Goal: Transaction & Acquisition: Purchase product/service

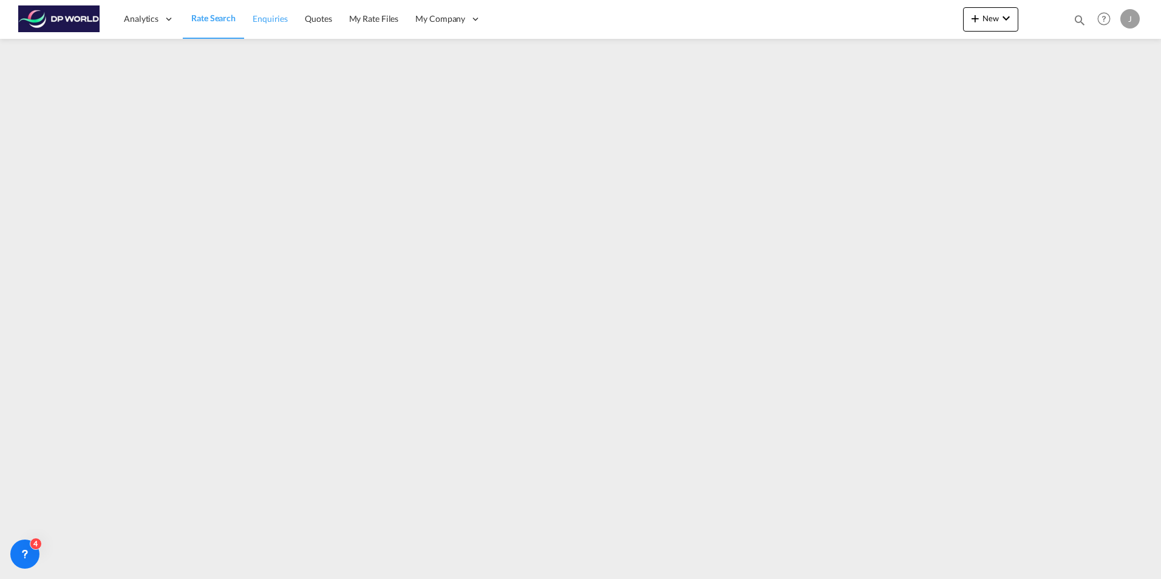
drag, startPoint x: 205, startPoint y: 20, endPoint x: 246, endPoint y: 30, distance: 41.8
click at [205, 20] on span "Rate Search" at bounding box center [213, 18] width 44 height 10
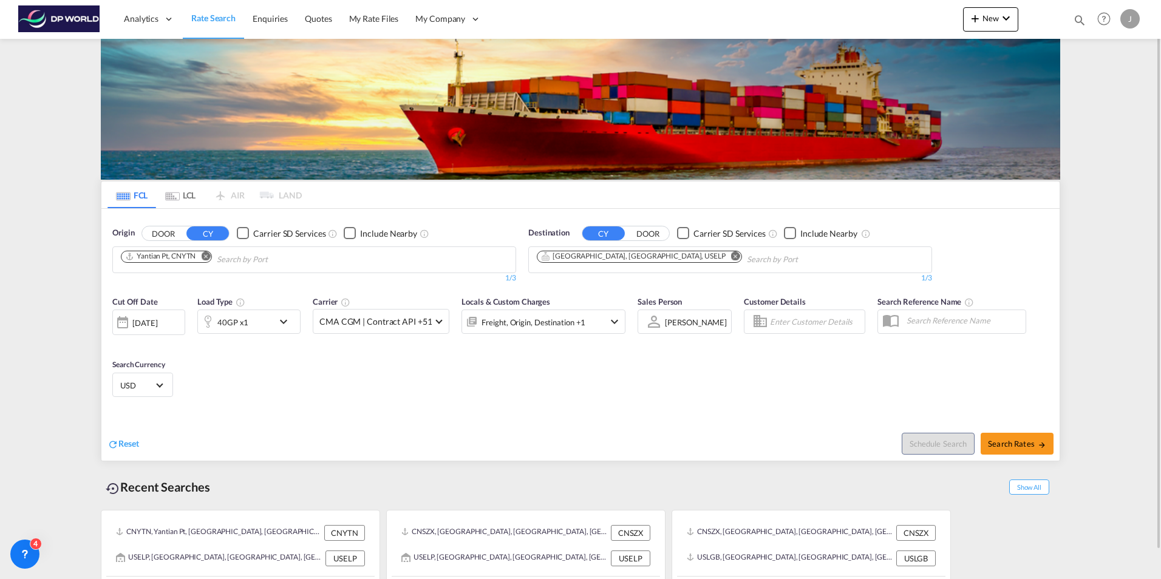
click at [209, 257] on md-icon "Remove" at bounding box center [205, 255] width 9 height 9
click at [731, 257] on md-icon "Remove" at bounding box center [735, 255] width 9 height 9
click at [168, 260] on body "Analytics Dashboard Rate Search Enquiries Quotes My Rate Files My Company" at bounding box center [580, 289] width 1161 height 579
type input "s"
click at [162, 265] on input "Savanah" at bounding box center [178, 259] width 115 height 19
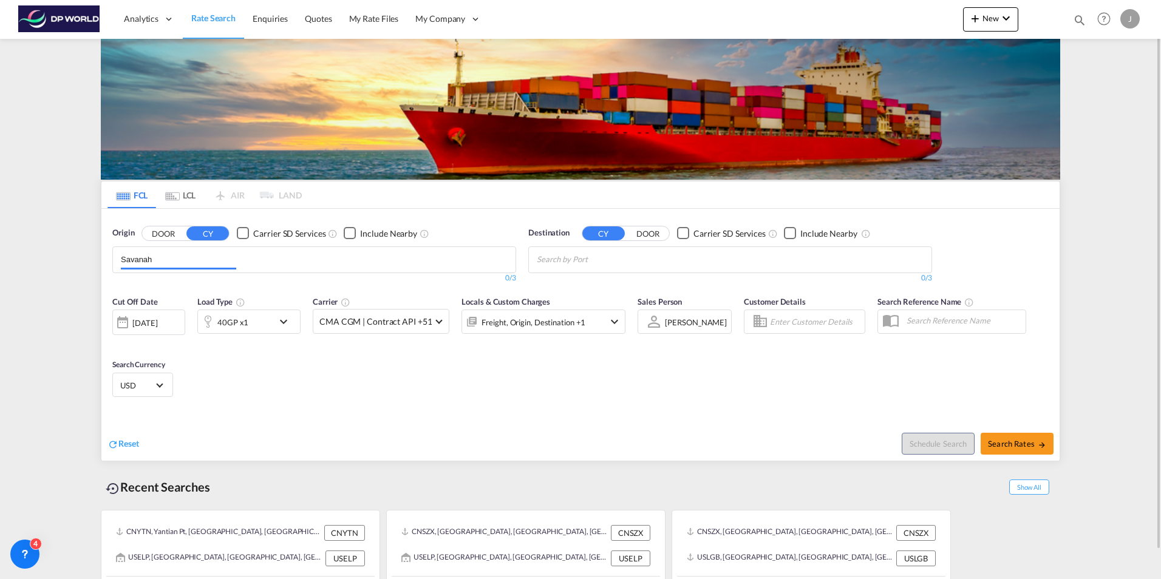
click at [160, 264] on input "Savanah" at bounding box center [178, 259] width 115 height 19
type input "S"
click at [265, 254] on body "Analytics Dashboard Rate Search Enquiries Quotes My Rate Files My Company" at bounding box center [580, 289] width 1161 height 579
paste input "Savannah"
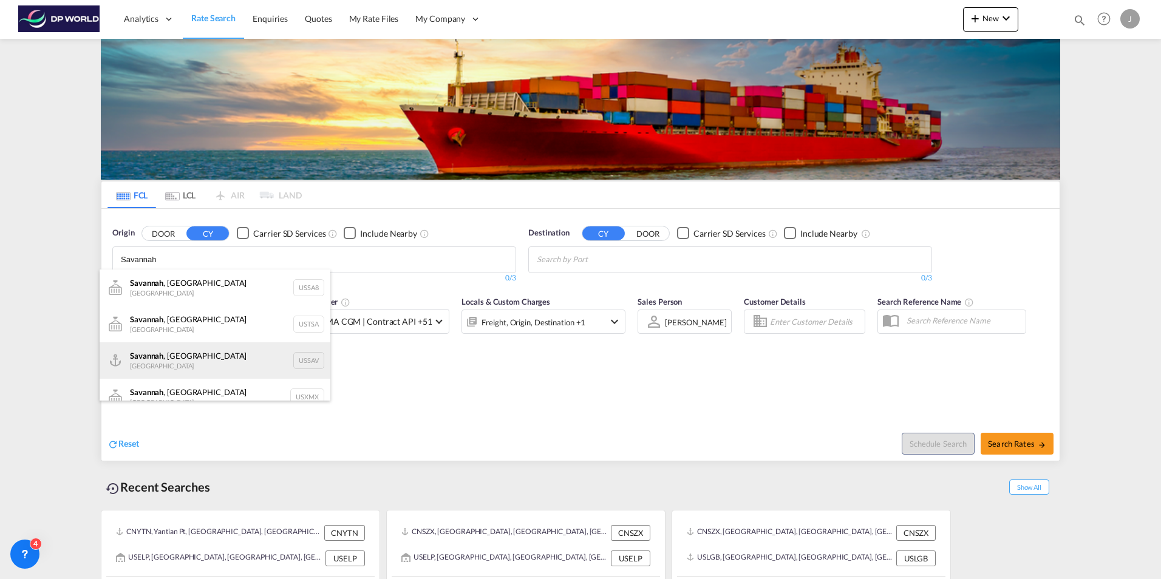
type input "Savannah"
click at [189, 355] on div "[GEOGRAPHIC_DATA] , [GEOGRAPHIC_DATA] [GEOGRAPHIC_DATA] USSAV" at bounding box center [215, 360] width 231 height 36
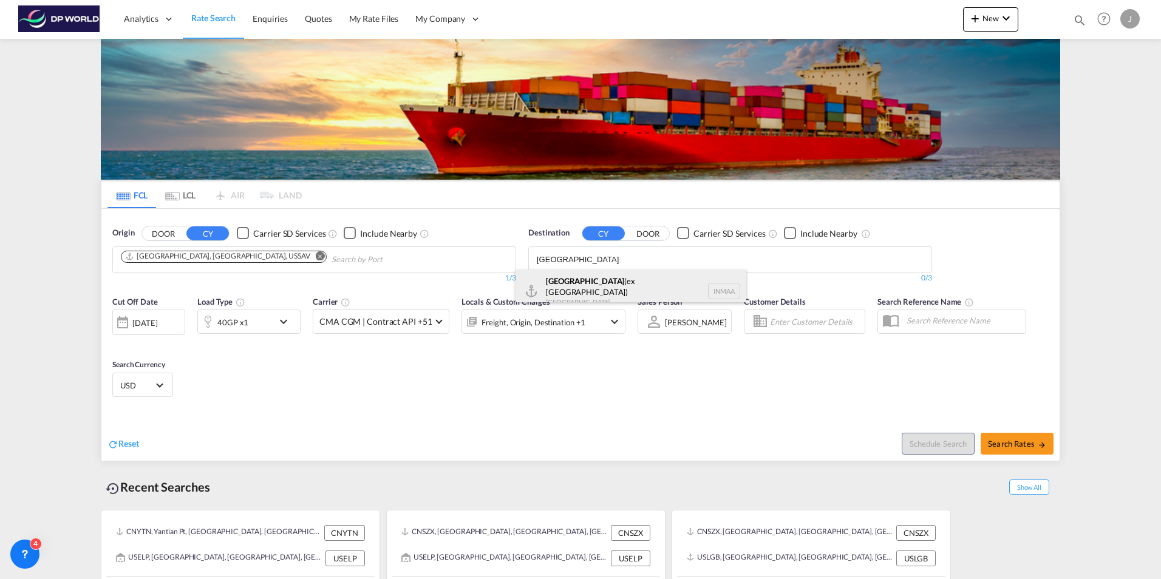
type input "[GEOGRAPHIC_DATA]"
click at [578, 280] on div "[GEOGRAPHIC_DATA] (ex [GEOGRAPHIC_DATA]) [GEOGRAPHIC_DATA] [GEOGRAPHIC_DATA]" at bounding box center [630, 292] width 231 height 44
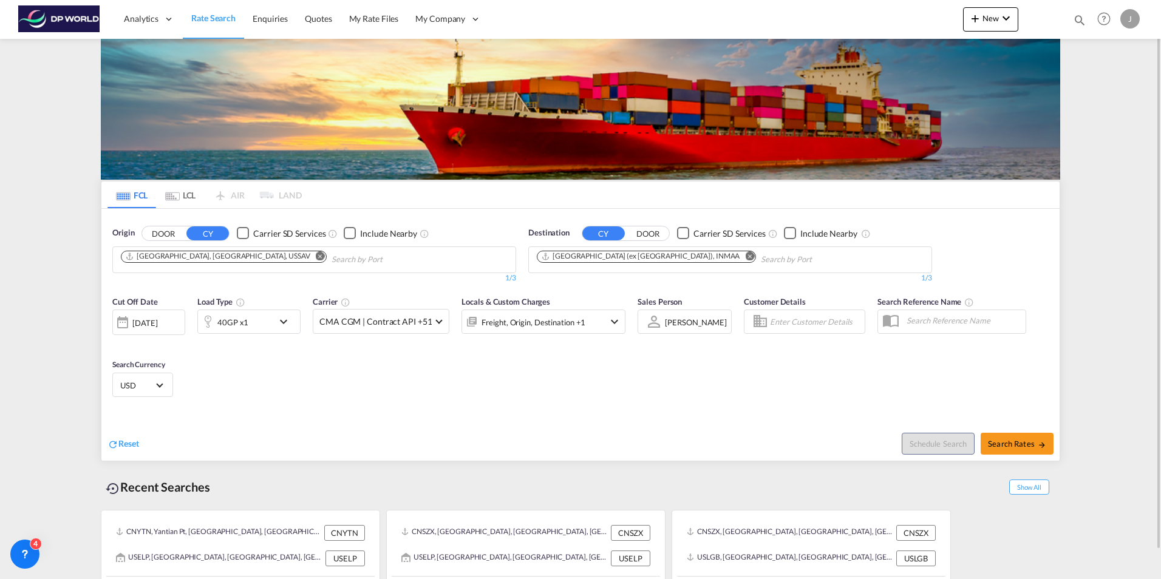
click at [270, 319] on div "40GP x1" at bounding box center [235, 322] width 75 height 24
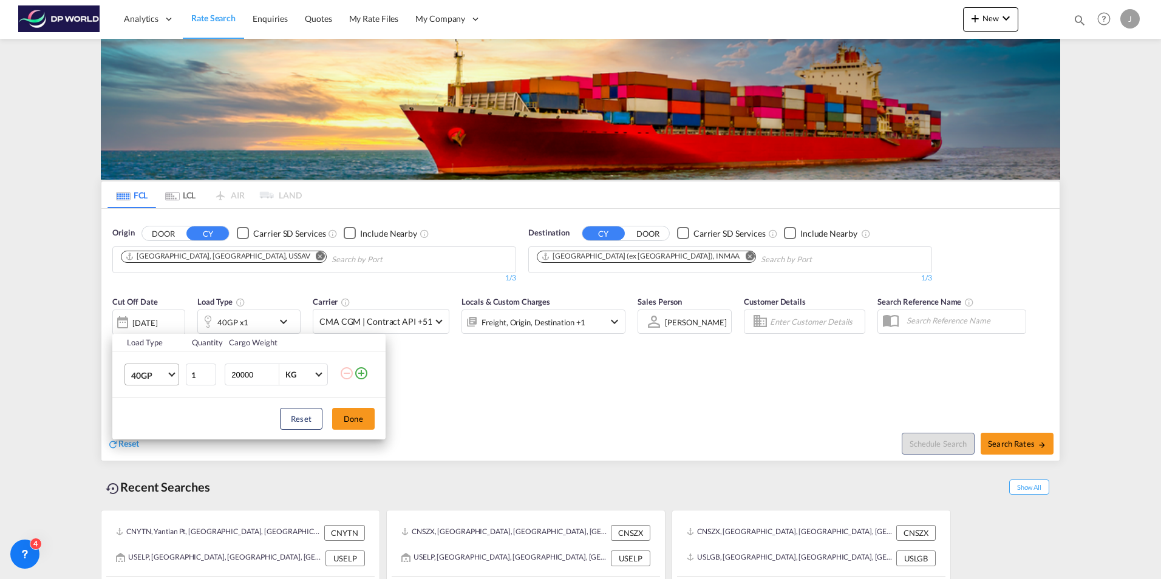
click at [175, 375] on md-select-value "40GP" at bounding box center [154, 374] width 49 height 21
click at [151, 404] on div "40HC" at bounding box center [142, 404] width 22 height 12
click at [356, 418] on button "Done" at bounding box center [353, 419] width 43 height 22
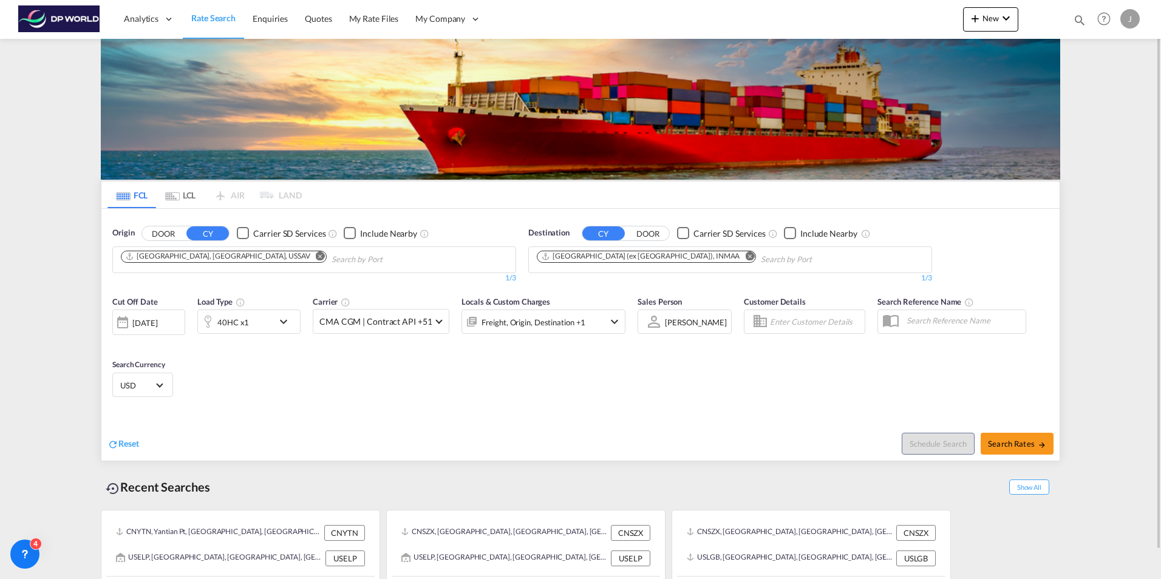
click at [538, 393] on div "Cut Off Date [DATE] [DATE] Load Type 40HC x1 Carrier CMA CGM | Contract API +51…" at bounding box center [580, 349] width 958 height 118
click at [1019, 446] on span "Search Rates" at bounding box center [1017, 444] width 58 height 10
type input "USSAV to INMAA / [DATE]"
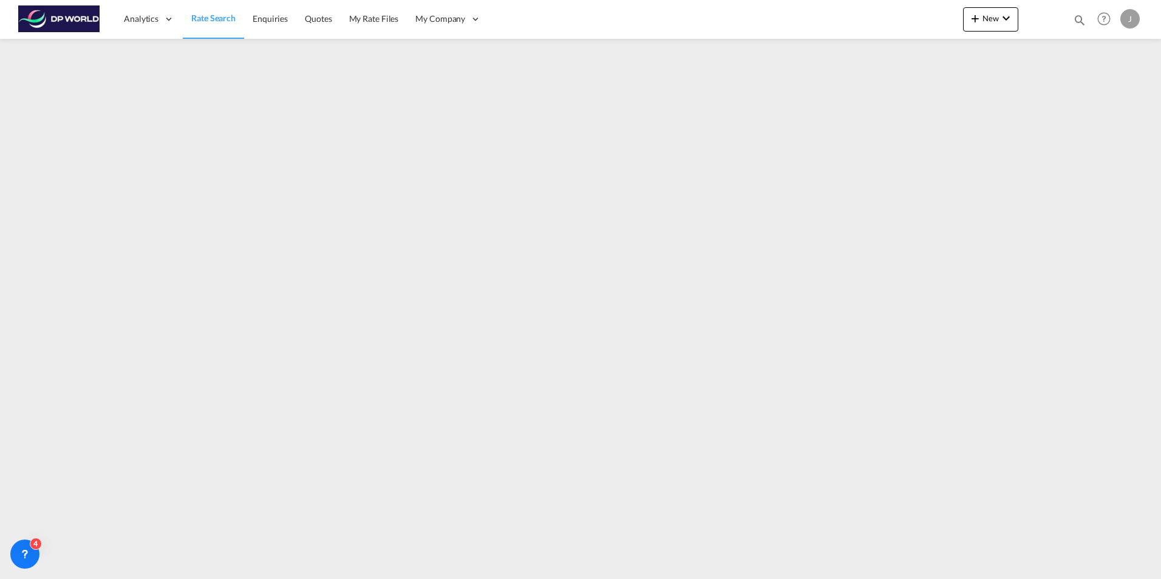
click at [211, 17] on span "Rate Search" at bounding box center [213, 18] width 44 height 10
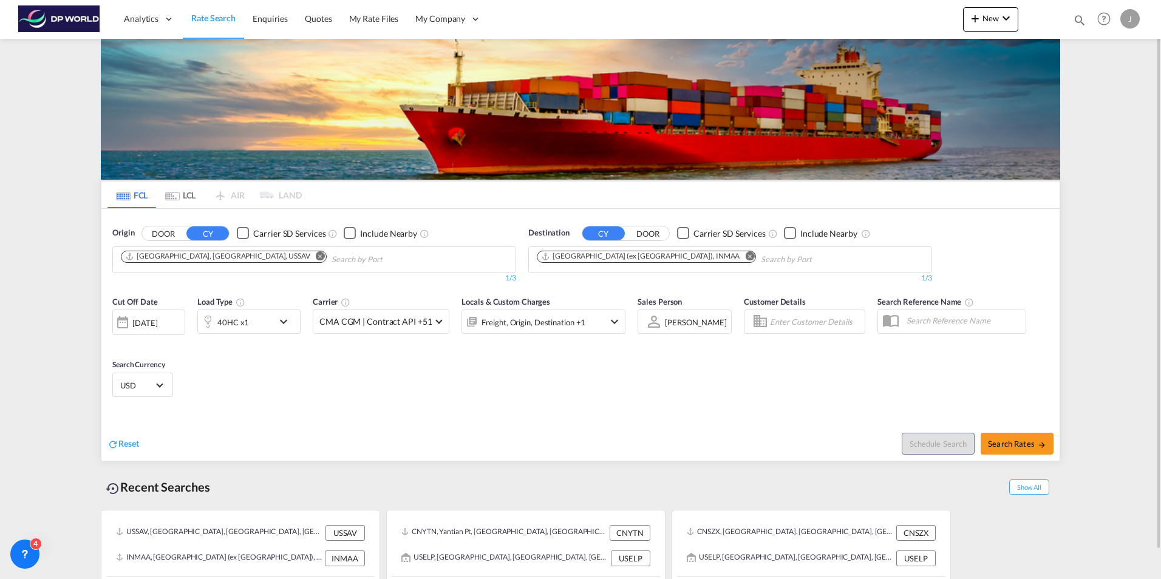
click at [316, 257] on md-icon "Remove" at bounding box center [320, 255] width 9 height 9
click at [745, 256] on md-icon "Remove" at bounding box center [749, 255] width 9 height 9
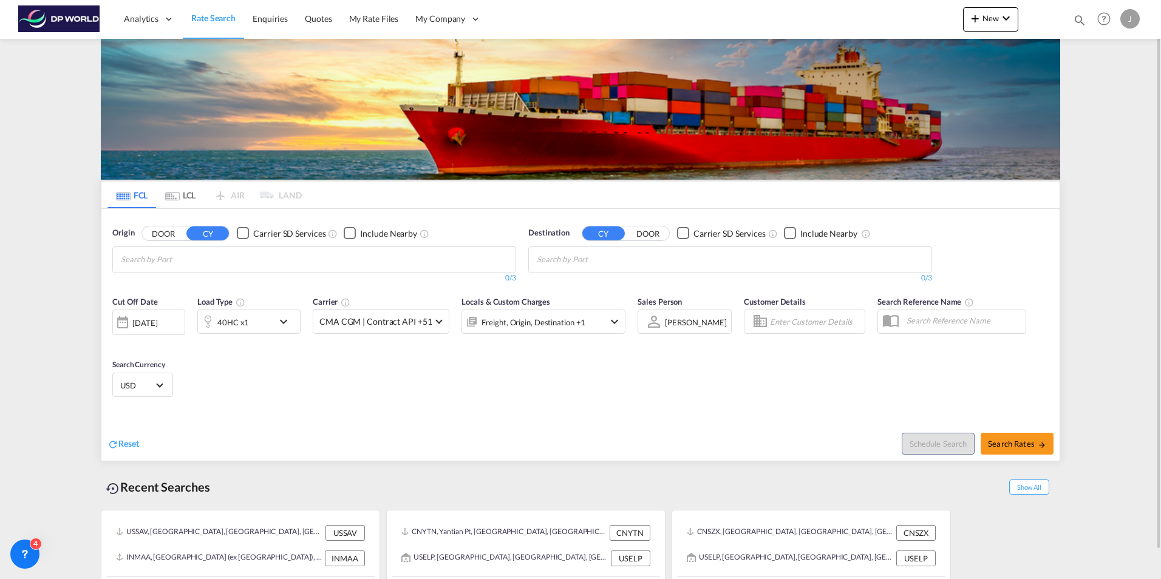
click at [291, 258] on body "Analytics Dashboard Rate Search Enquiries Quotes My Rate Files My Company" at bounding box center [580, 289] width 1161 height 579
click at [189, 191] on md-tab-item "LCL" at bounding box center [180, 195] width 49 height 27
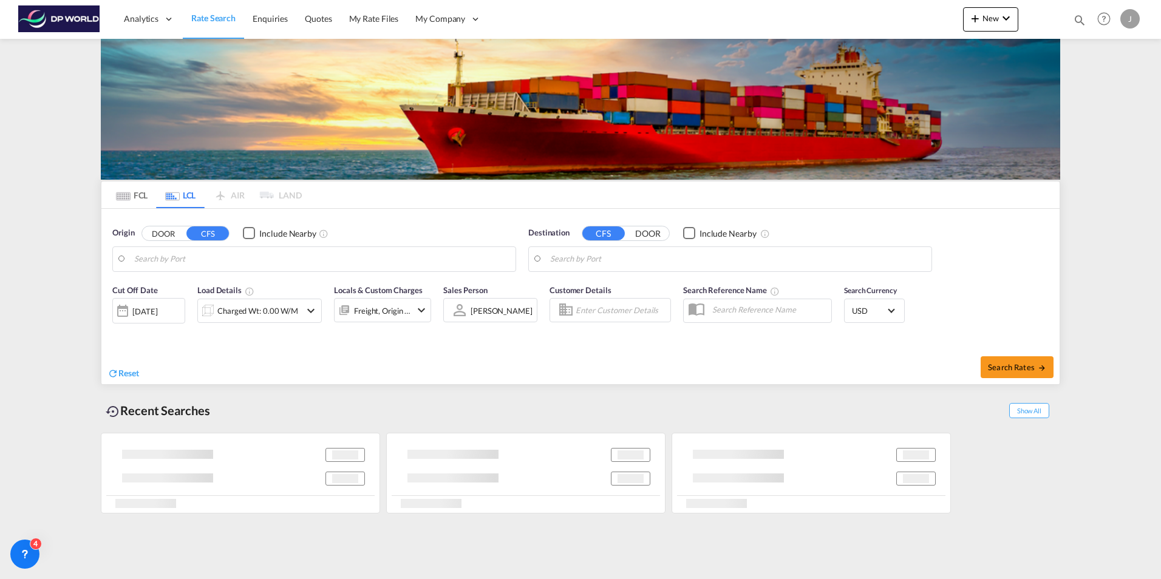
type input "[GEOGRAPHIC_DATA], [GEOGRAPHIC_DATA], USHOU"
type input "[GEOGRAPHIC_DATA], NLRTM"
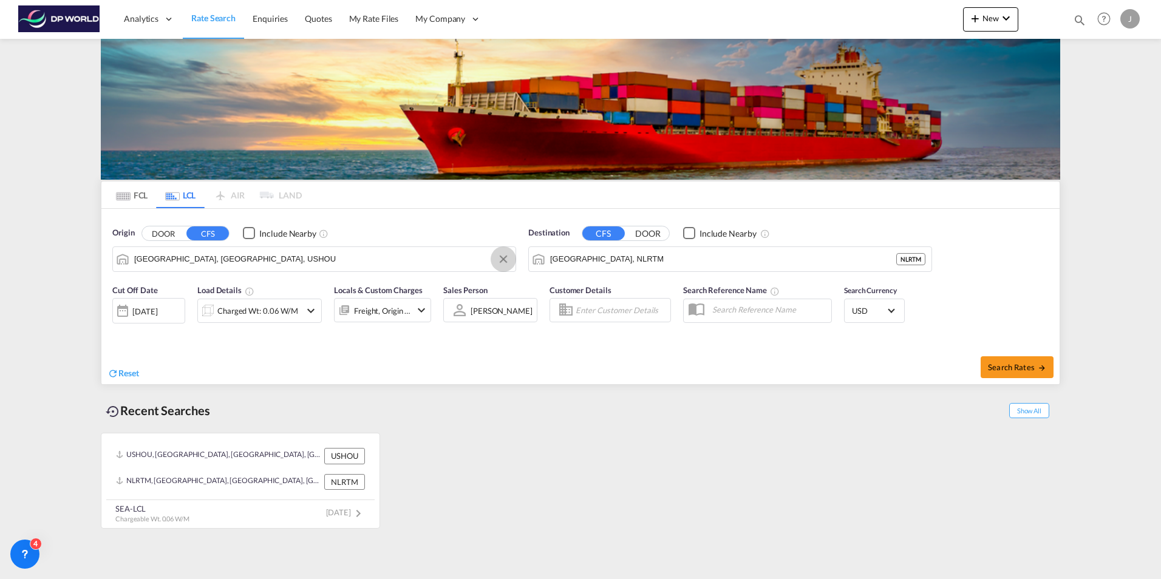
click at [500, 257] on md-icon "Clear Input" at bounding box center [503, 259] width 13 height 13
click at [918, 259] on button "Clear Input" at bounding box center [919, 259] width 18 height 18
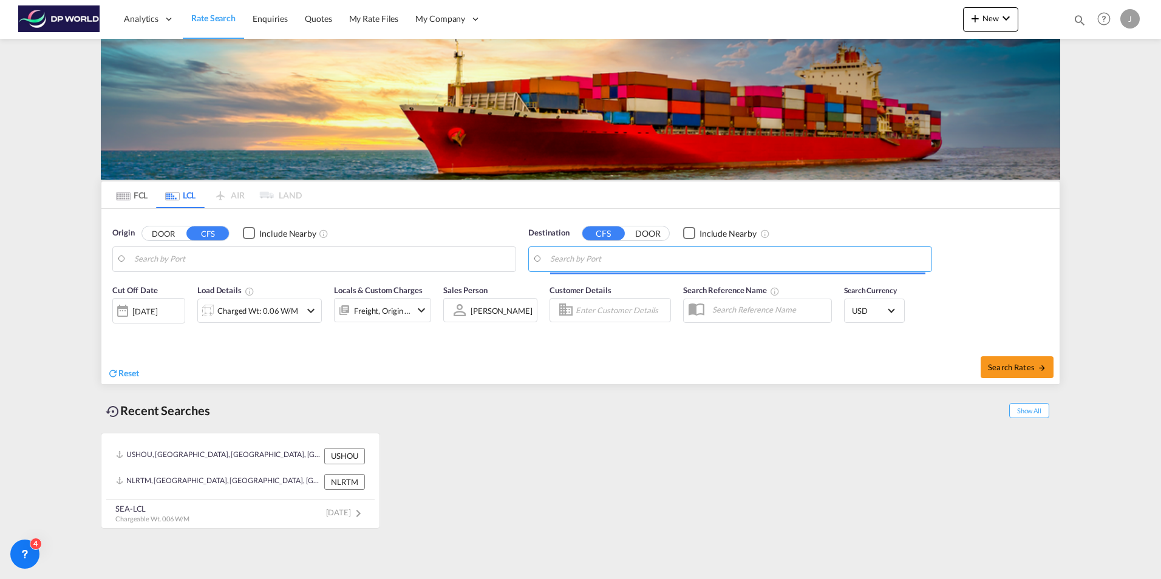
click at [319, 265] on body "Analytics Dashboard Rate Search Enquiries Quotes My Rate Files My Company" at bounding box center [580, 289] width 1161 height 579
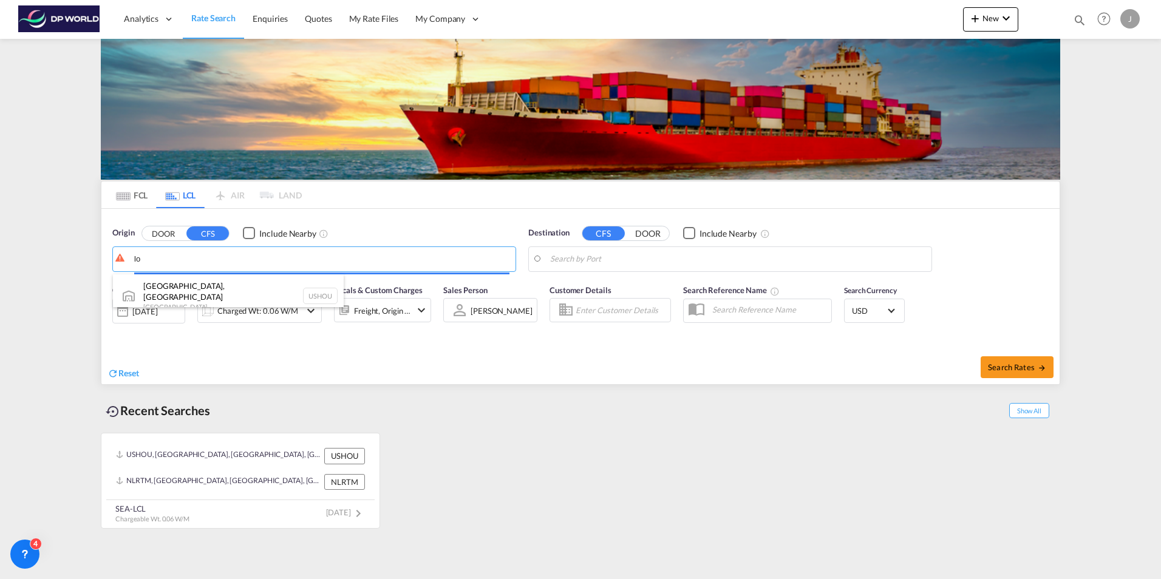
type input "l"
drag, startPoint x: 177, startPoint y: 259, endPoint x: 111, endPoint y: 254, distance: 67.0
click at [151, 260] on input "60048" at bounding box center [321, 259] width 375 height 18
type input "[GEOGRAPHIC_DATA]"
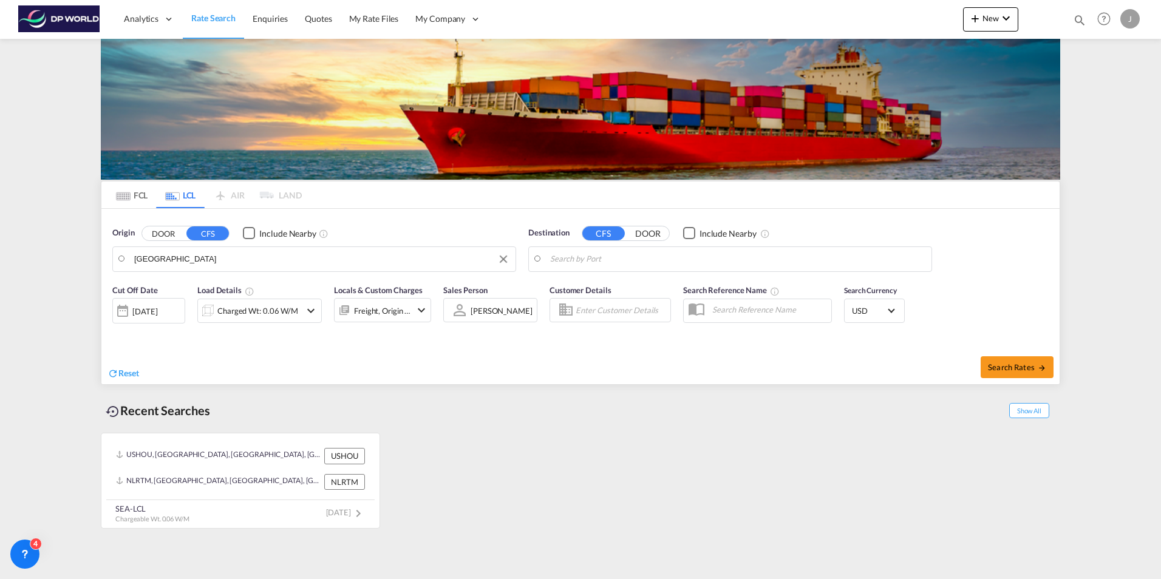
drag, startPoint x: 180, startPoint y: 260, endPoint x: 128, endPoint y: 258, distance: 52.3
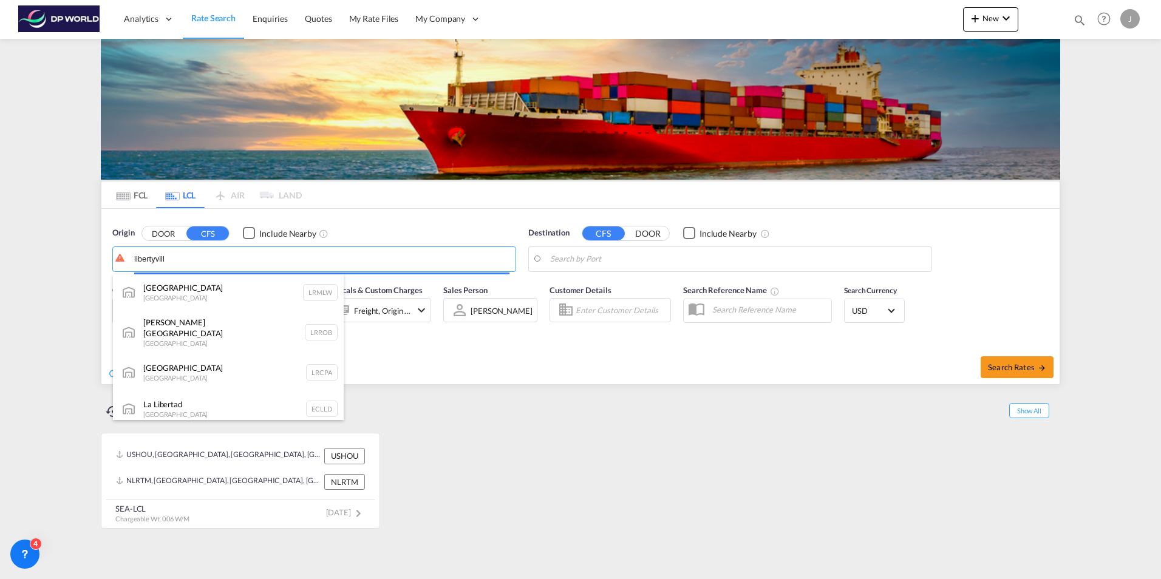
type input "[GEOGRAPHIC_DATA]"
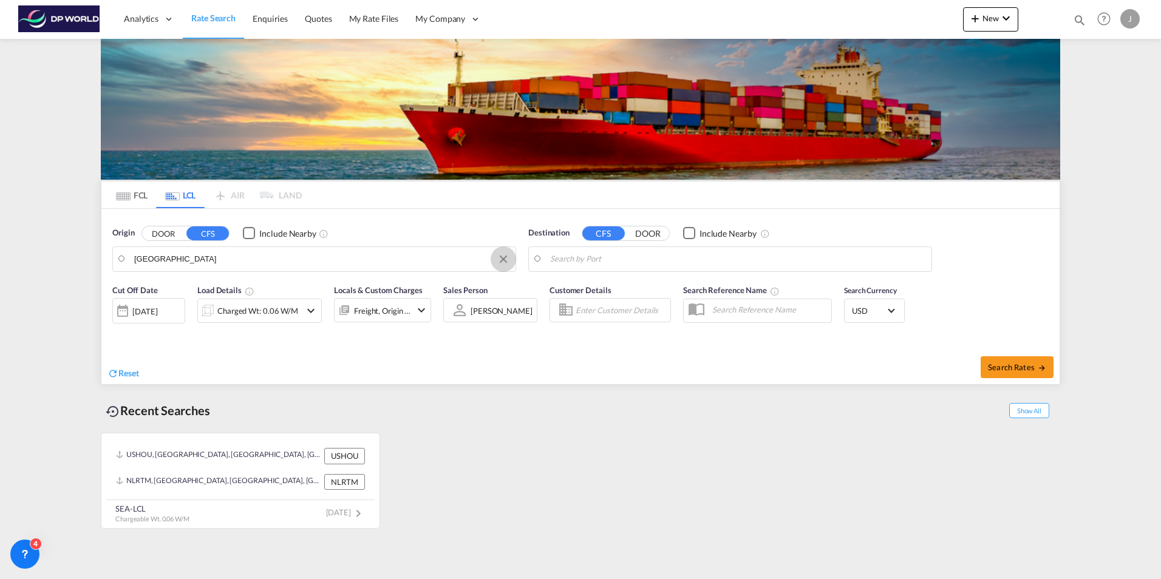
click at [501, 260] on button "Clear Input" at bounding box center [503, 259] width 18 height 18
